Goal: Transaction & Acquisition: Purchase product/service

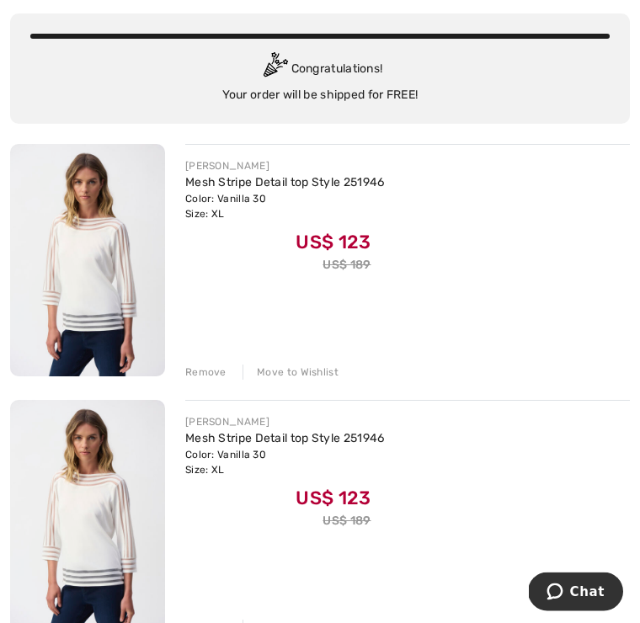
scroll to position [114, 0]
click at [209, 375] on div "Remove" at bounding box center [205, 371] width 41 height 15
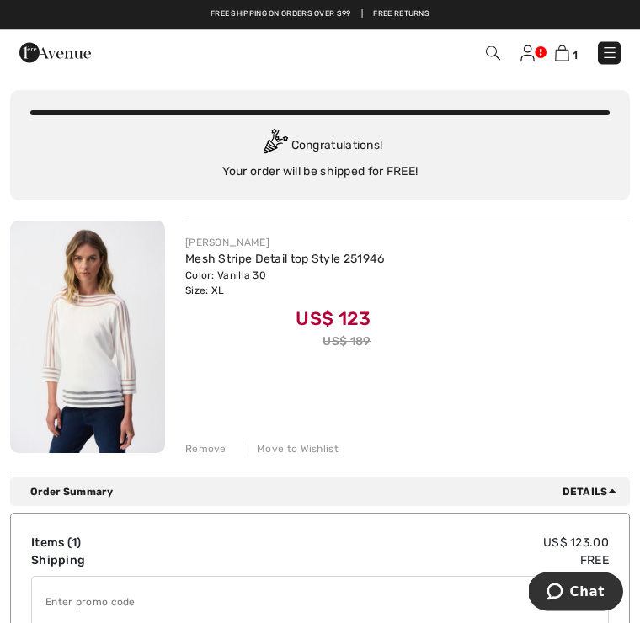
scroll to position [0, 0]
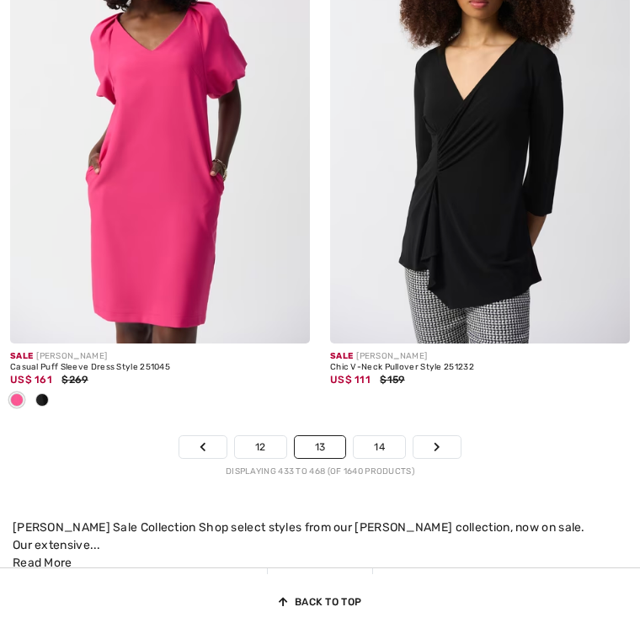
checkbox input "true"
click at [380, 458] on link "14" at bounding box center [378, 447] width 51 height 22
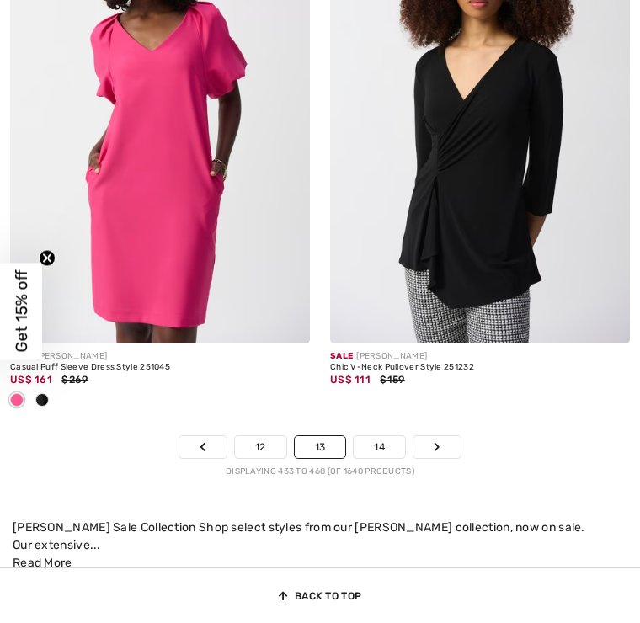
click at [377, 456] on link "14" at bounding box center [378, 447] width 51 height 22
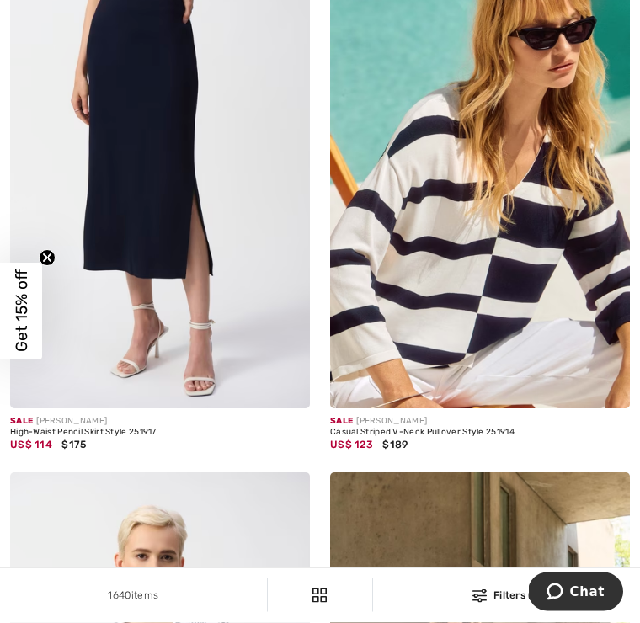
scroll to position [5534, 0]
click at [158, 289] on img at bounding box center [160, 183] width 300 height 449
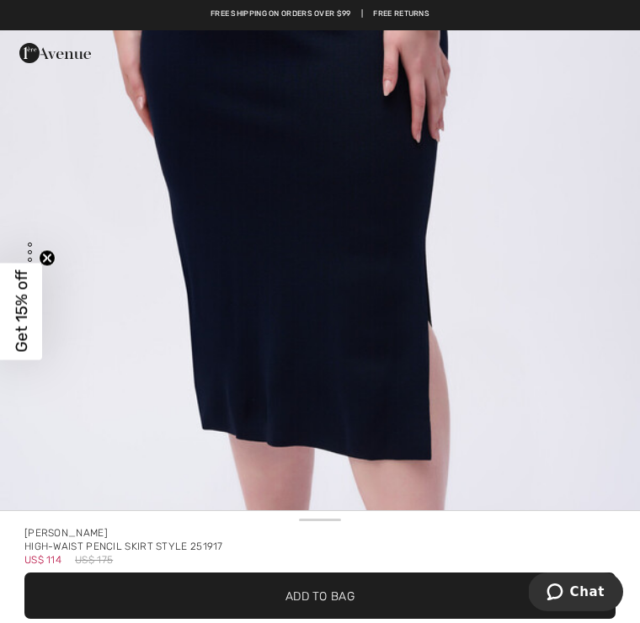
scroll to position [5953, 0]
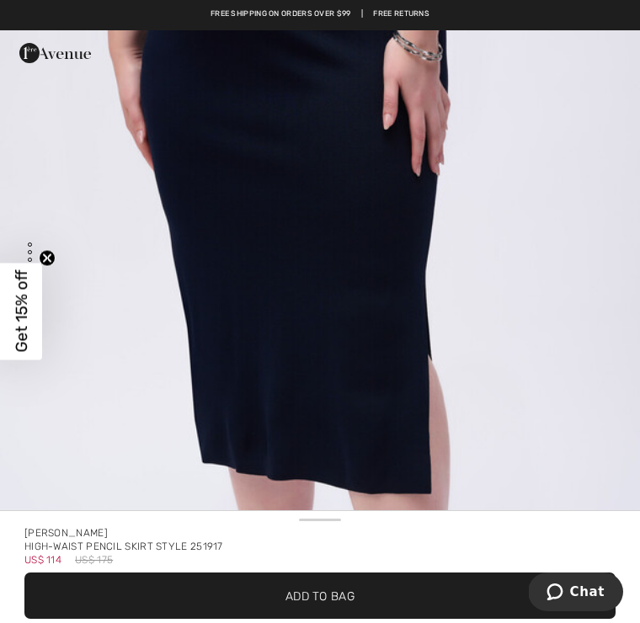
click at [353, 373] on img "6 / 7" at bounding box center [320, 313] width 640 height 959
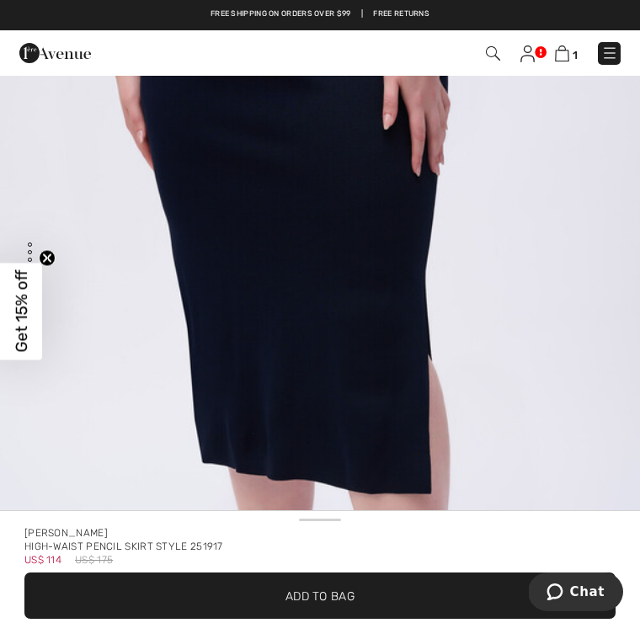
click at [139, 258] on img "6 / 7" at bounding box center [320, 313] width 640 height 959
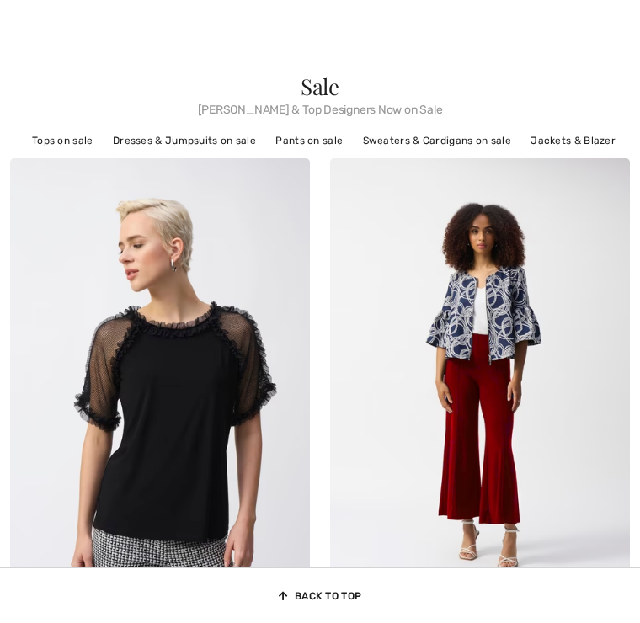
checkbox input "true"
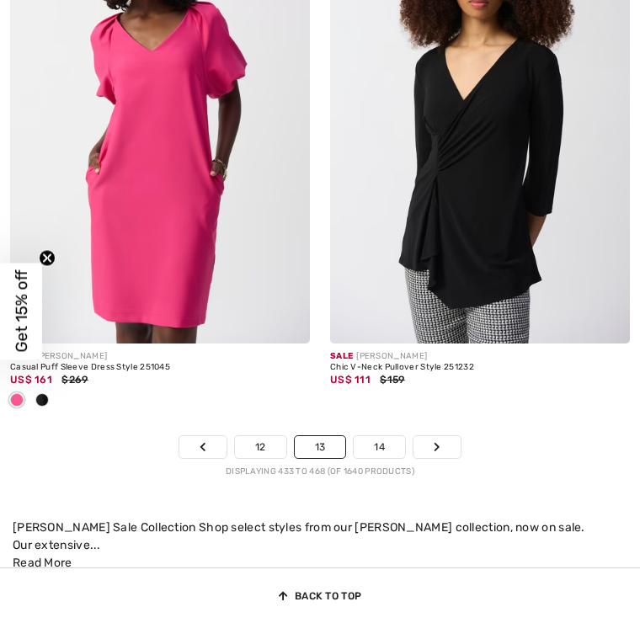
click at [389, 458] on link "14" at bounding box center [378, 447] width 51 height 22
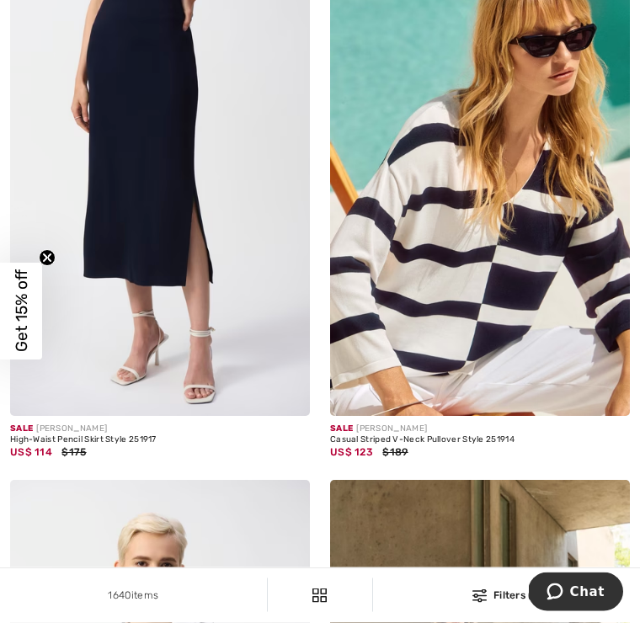
scroll to position [5526, 0]
click at [146, 243] on img at bounding box center [160, 190] width 300 height 449
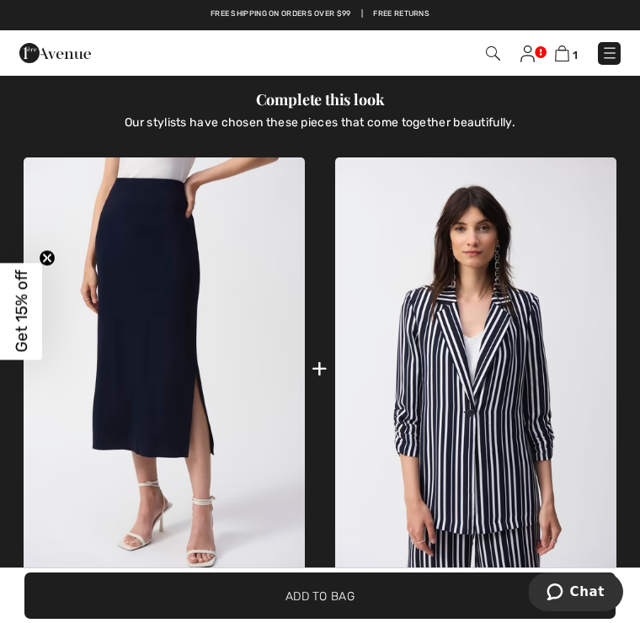
scroll to position [929, 0]
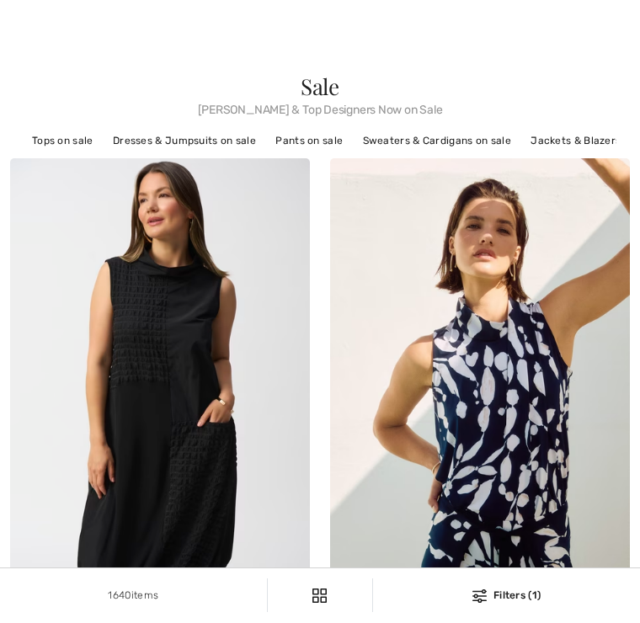
scroll to position [5552, 0]
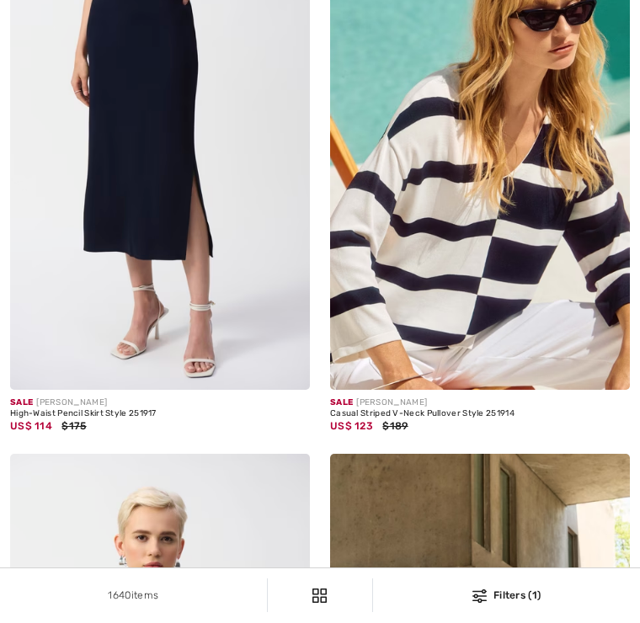
checkbox input "true"
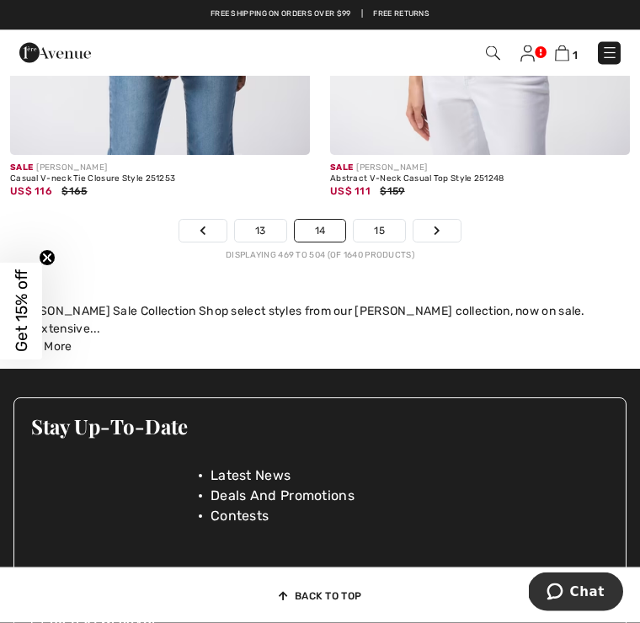
scroll to position [9496, 0]
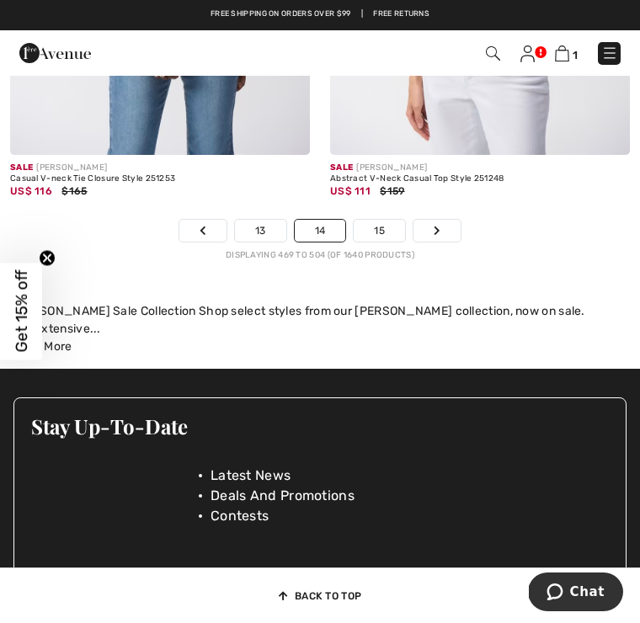
click at [385, 242] on link "15" at bounding box center [378, 231] width 51 height 22
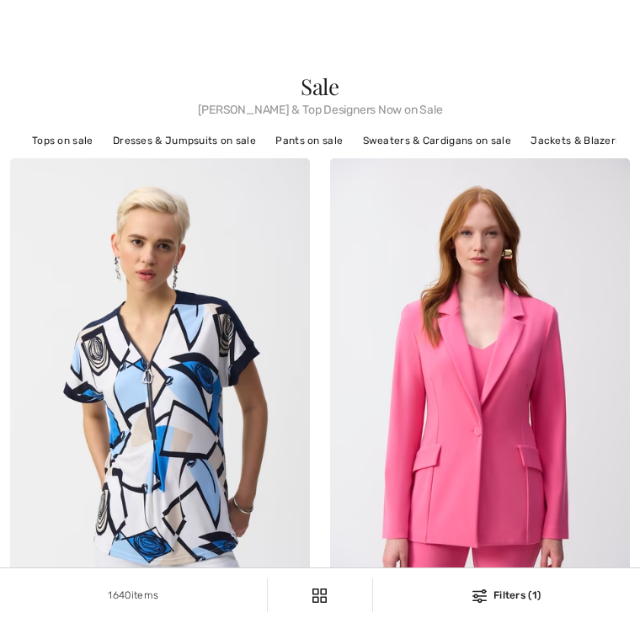
checkbox input "true"
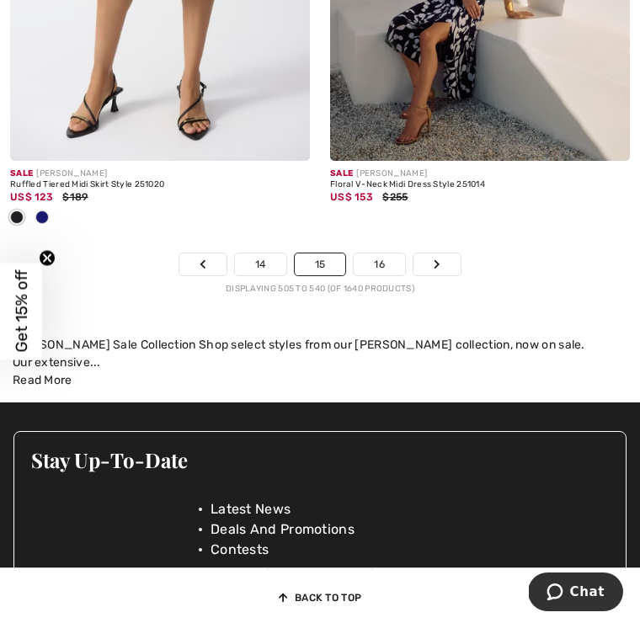
scroll to position [9505, 0]
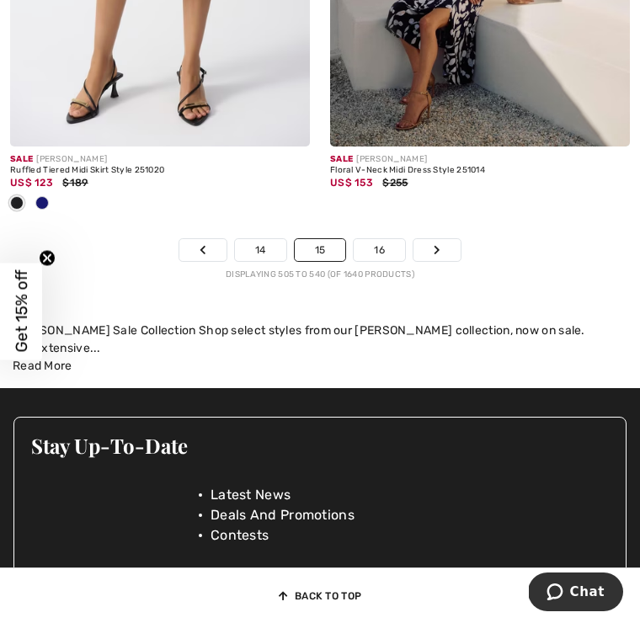
click at [384, 261] on link "16" at bounding box center [378, 250] width 51 height 22
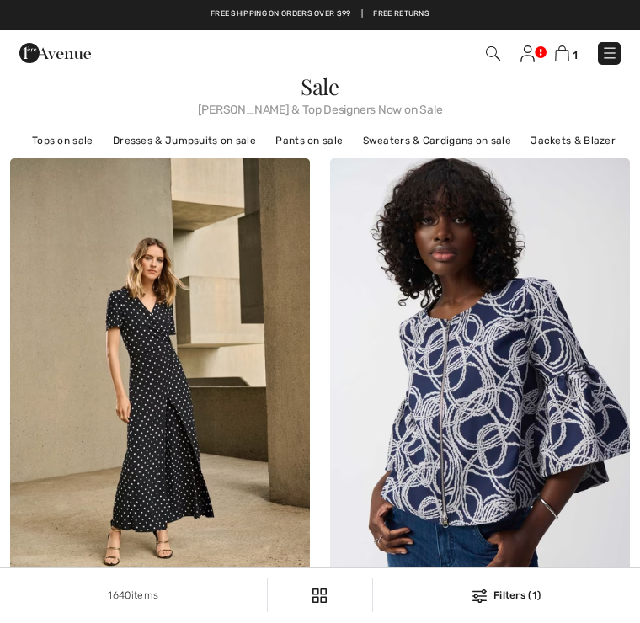
checkbox input "true"
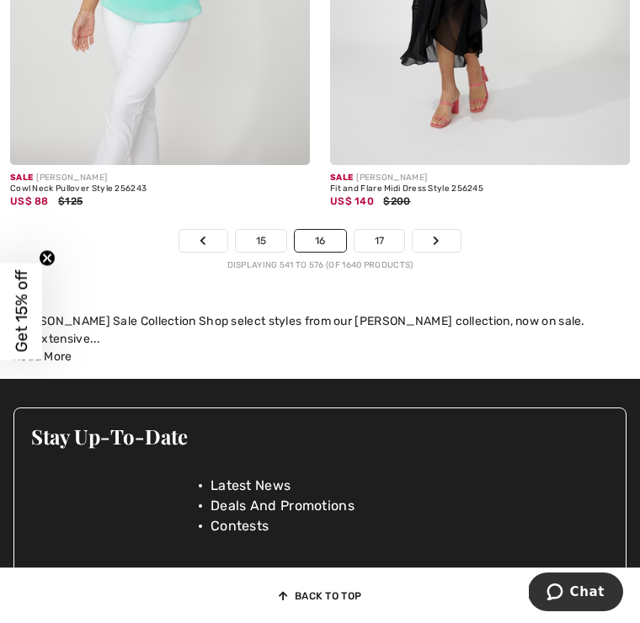
scroll to position [9659, 0]
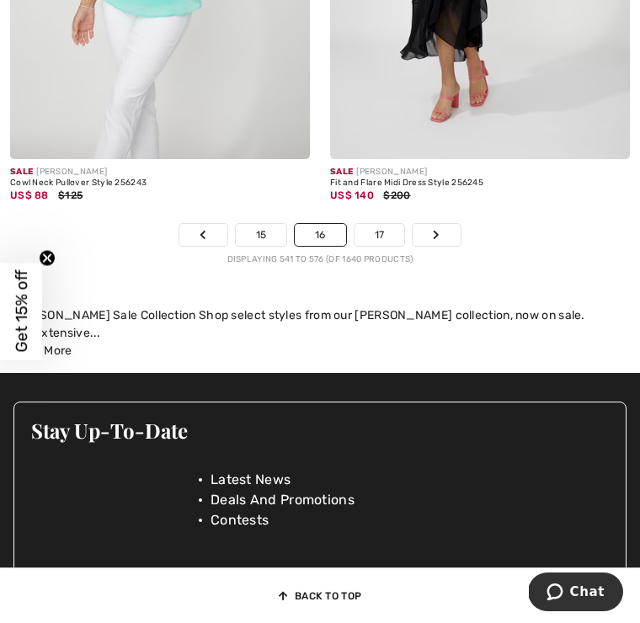
click at [380, 246] on link "17" at bounding box center [379, 235] width 50 height 22
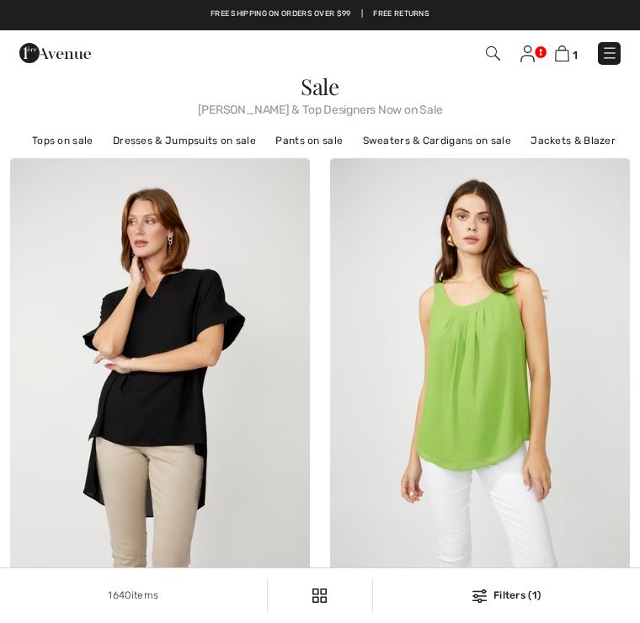
checkbox input "true"
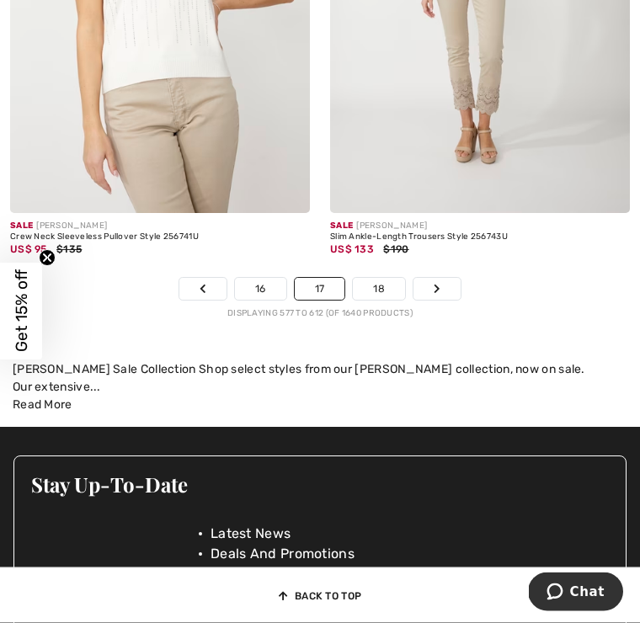
scroll to position [9411, 0]
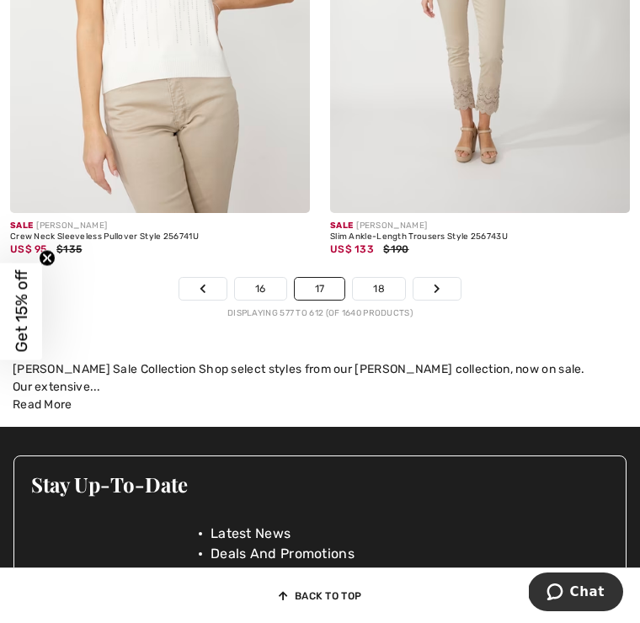
click at [378, 300] on link "18" at bounding box center [379, 289] width 52 height 22
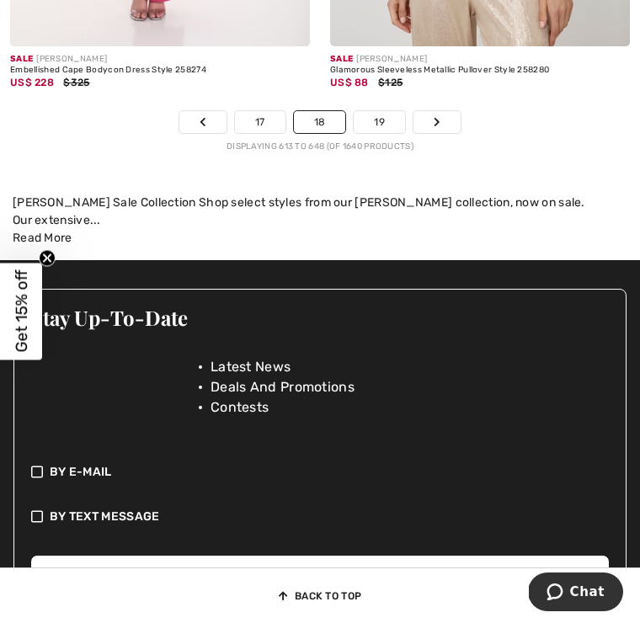
scroll to position [9559, 0]
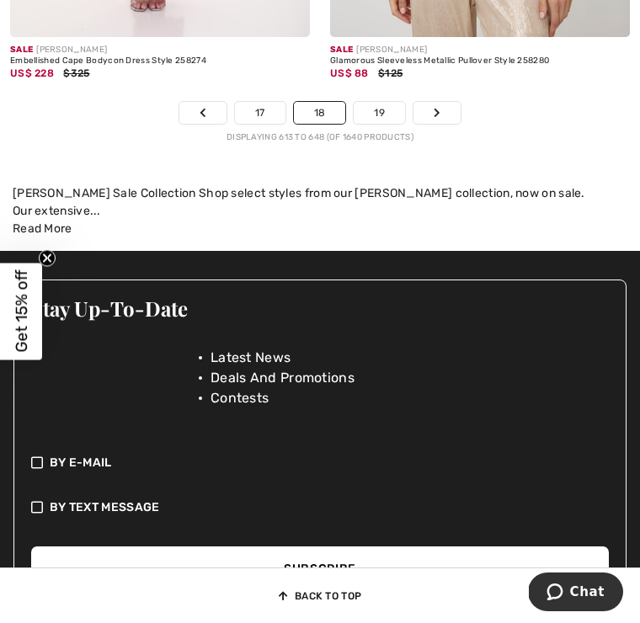
click at [380, 120] on link "19" at bounding box center [378, 113] width 51 height 22
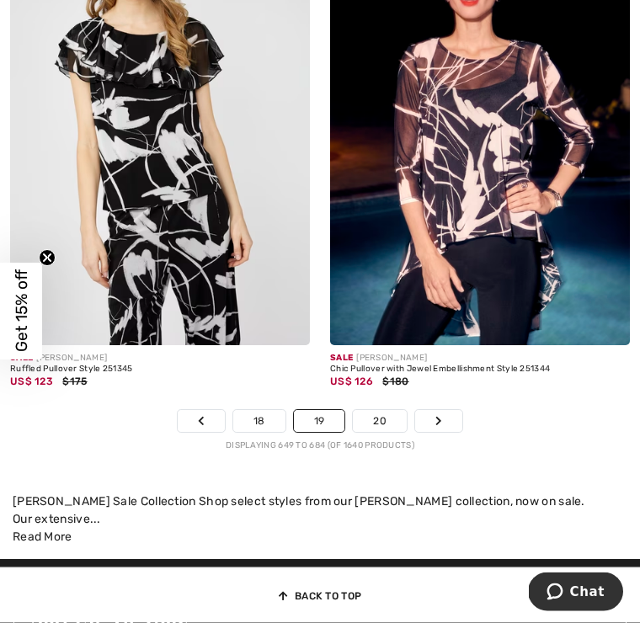
scroll to position [9362, 0]
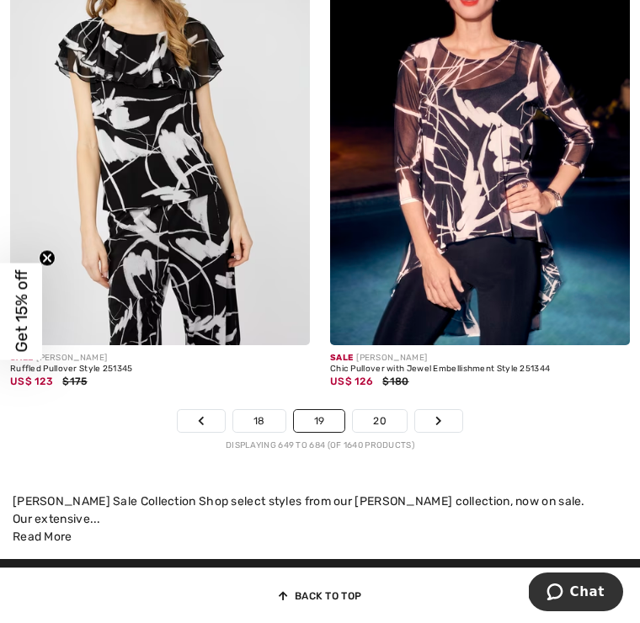
click at [380, 432] on link "20" at bounding box center [380, 421] width 54 height 22
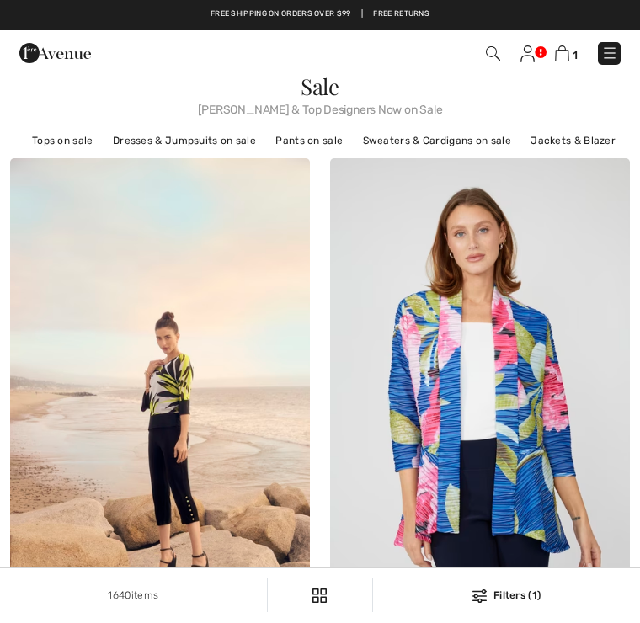
checkbox input "true"
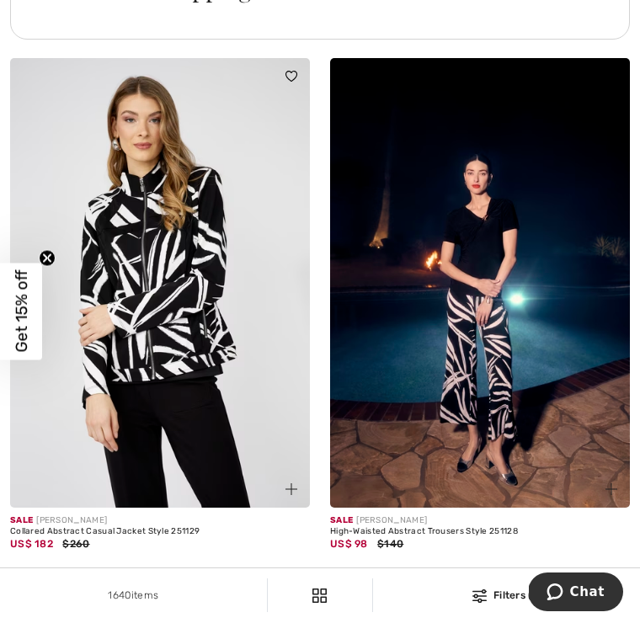
scroll to position [3339, 0]
